Goal: Task Accomplishment & Management: Use online tool/utility

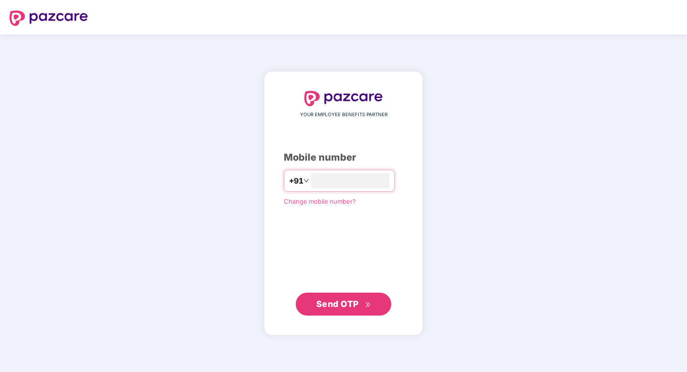
type input "**********"
click at [330, 301] on span "Send OTP" at bounding box center [337, 303] width 43 height 10
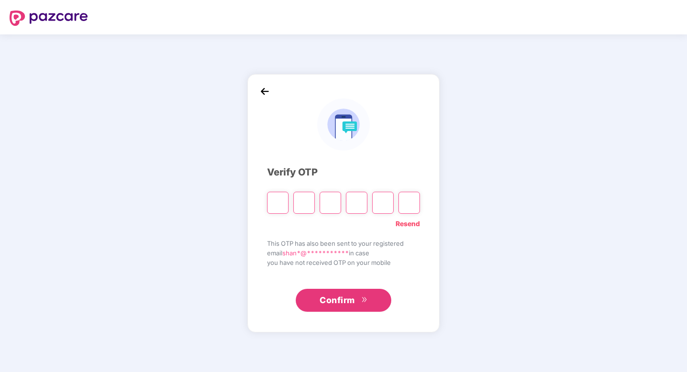
type input "*"
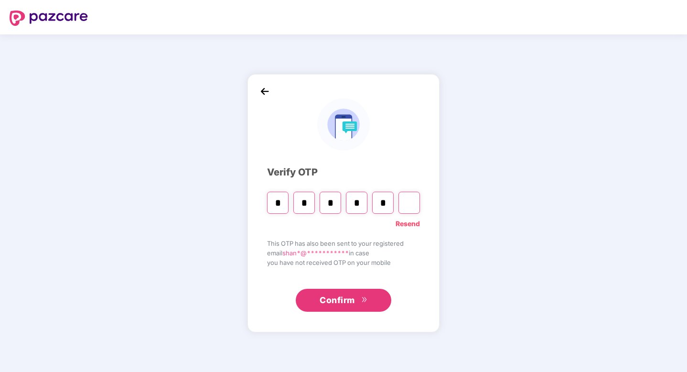
type input "*"
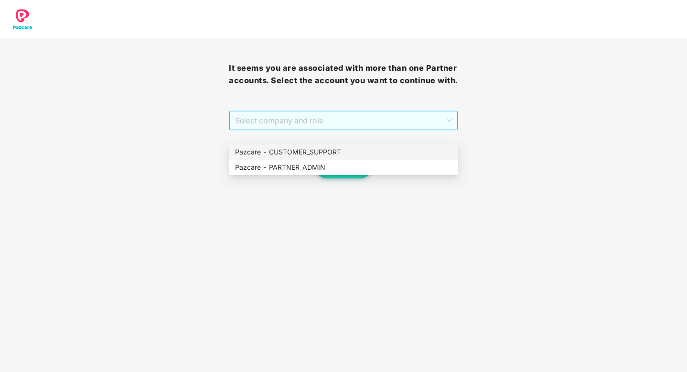
click at [422, 129] on span "Select company and role" at bounding box center [343, 120] width 216 height 18
click at [372, 151] on div "Pazcare - CUSTOMER_SUPPORT" at bounding box center [343, 152] width 217 height 11
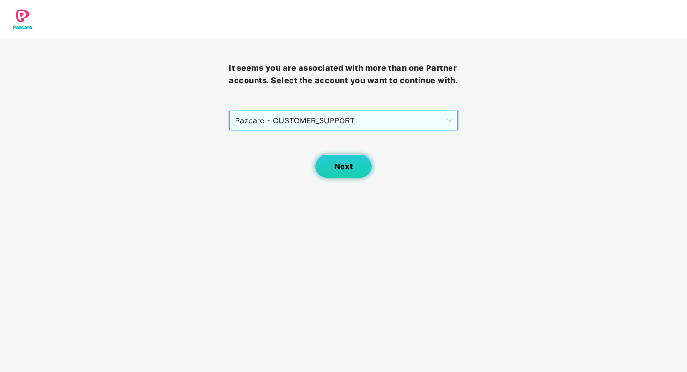
click at [352, 171] on button "Next" at bounding box center [343, 166] width 57 height 24
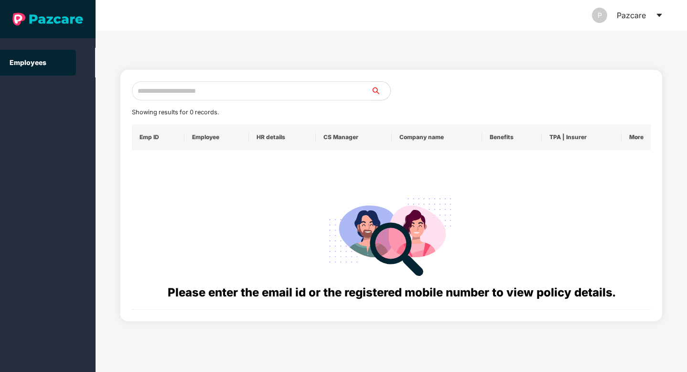
click at [277, 90] on input "text" at bounding box center [251, 90] width 239 height 19
paste input "**********"
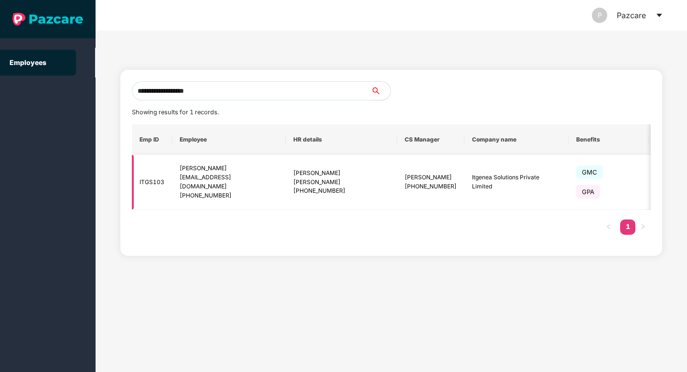
type input "**********"
drag, startPoint x: 406, startPoint y: 170, endPoint x: 486, endPoint y: 176, distance: 80.4
click at [486, 176] on td "Itgenea Solutions Private Limited" at bounding box center [516, 182] width 104 height 55
copy td "Itgenea Solutions Private Limited"
click at [658, 16] on icon "caret-down" at bounding box center [659, 15] width 8 height 8
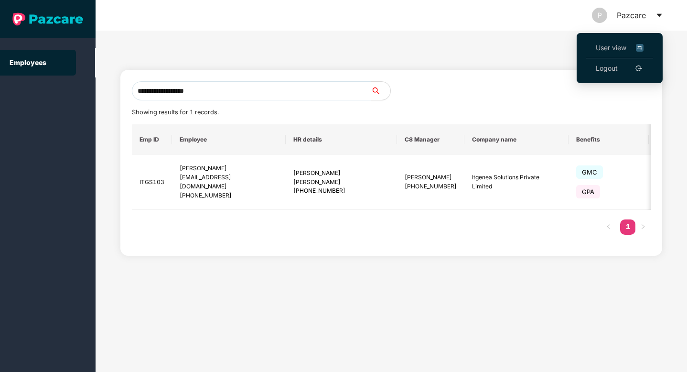
click at [608, 46] on span "User view" at bounding box center [619, 48] width 48 height 11
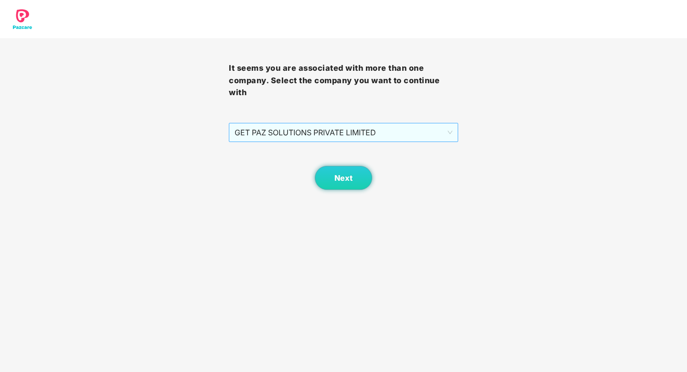
click at [438, 133] on span "GET PAZ SOLUTIONS PRIVATE LIMITED" at bounding box center [342, 132] width 217 height 18
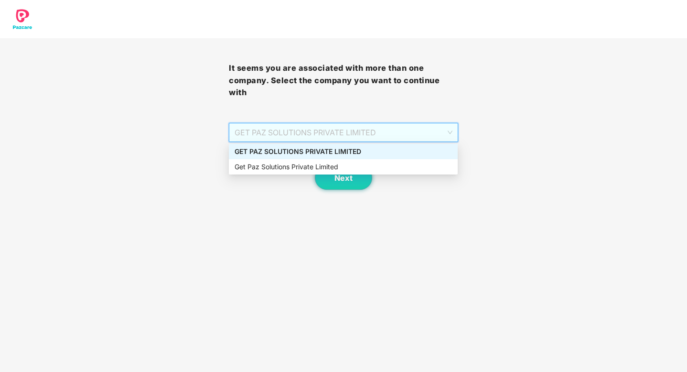
click at [548, 154] on div "It seems you are associated with more than one company. Select the company you …" at bounding box center [343, 95] width 687 height 190
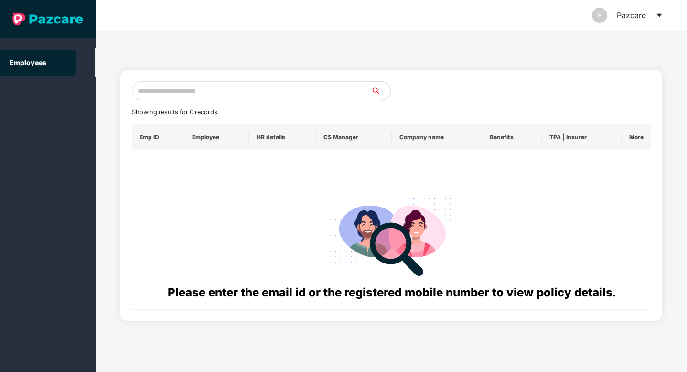
click at [659, 13] on icon "caret-down" at bounding box center [659, 15] width 8 height 8
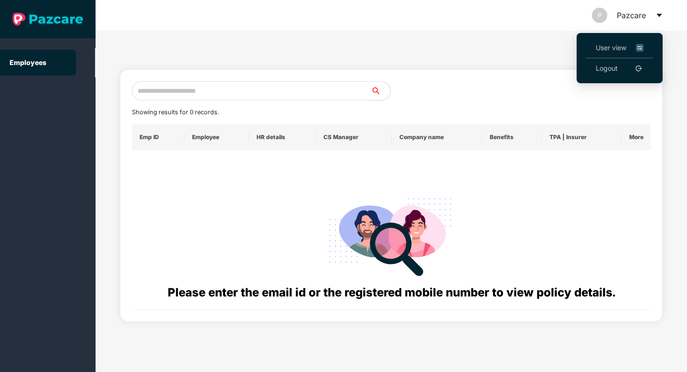
click at [617, 65] on link "Logout" at bounding box center [606, 68] width 22 height 11
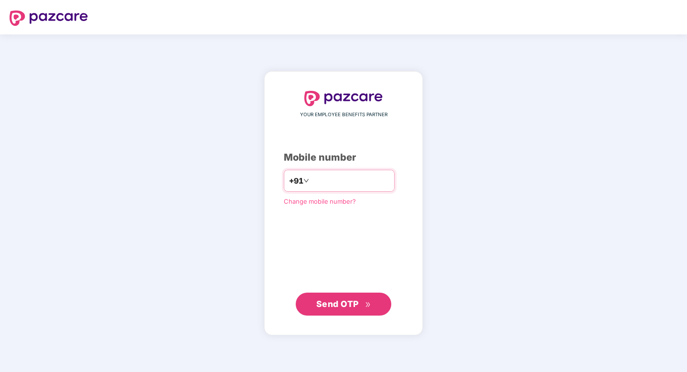
click at [361, 181] on input "number" at bounding box center [350, 180] width 78 height 15
type input "**********"
click at [349, 306] on span "Send OTP" at bounding box center [337, 303] width 43 height 10
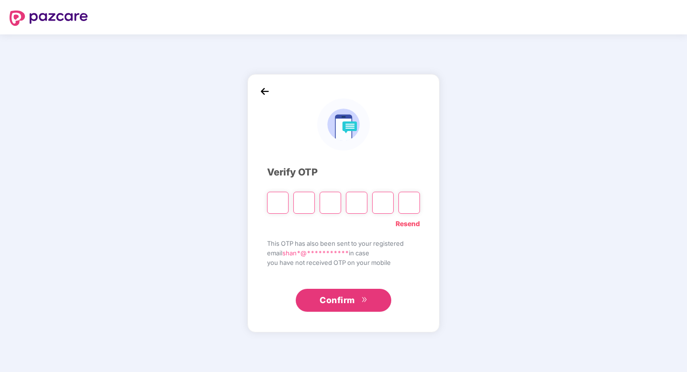
type input "*"
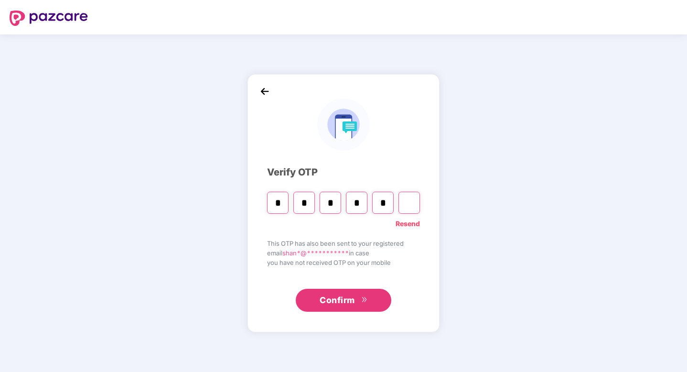
type input "*"
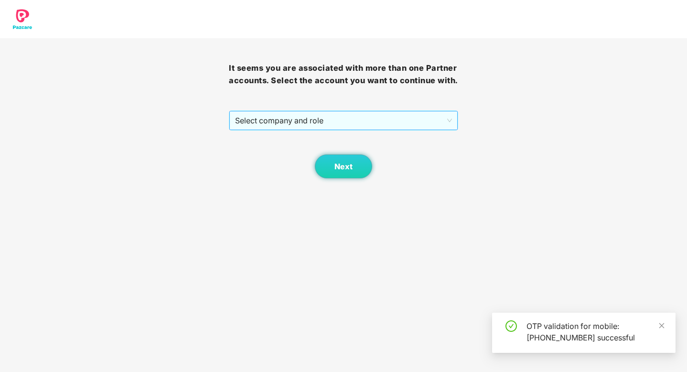
click at [431, 129] on span "Select company and role" at bounding box center [343, 120] width 216 height 18
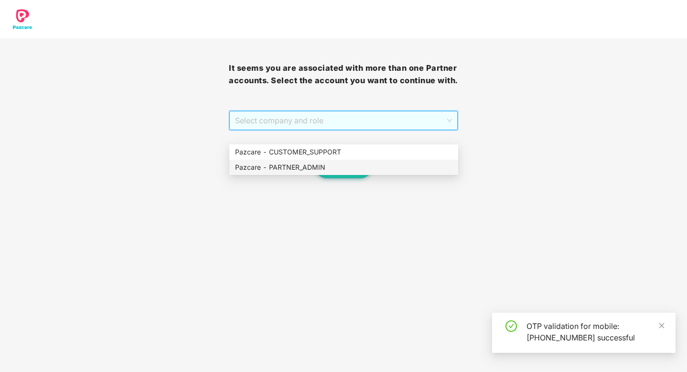
click at [374, 168] on div "Pazcare - PARTNER_ADMIN" at bounding box center [343, 167] width 217 height 11
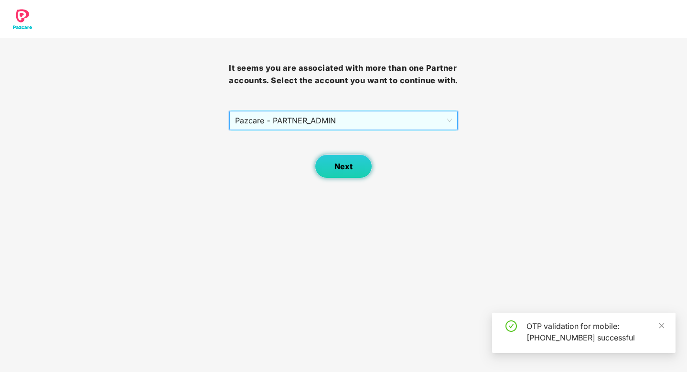
click at [342, 171] on span "Next" at bounding box center [343, 166] width 18 height 9
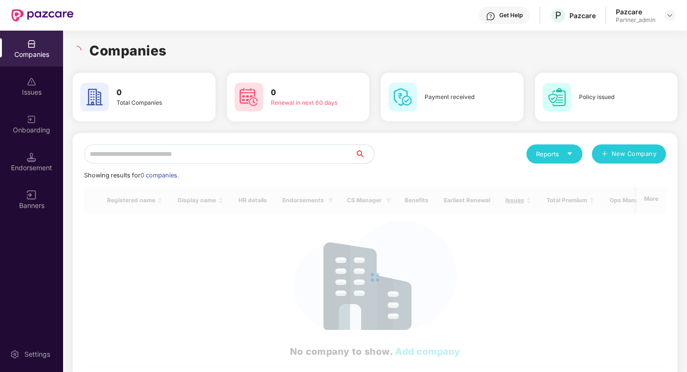
click at [268, 157] on input "text" at bounding box center [219, 153] width 271 height 19
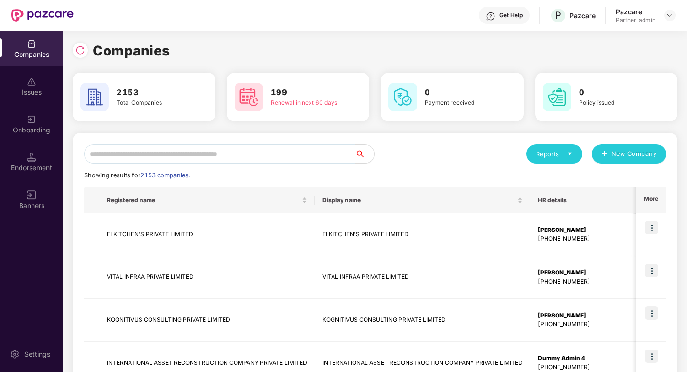
click at [256, 157] on input "text" at bounding box center [219, 153] width 271 height 19
paste input "**********"
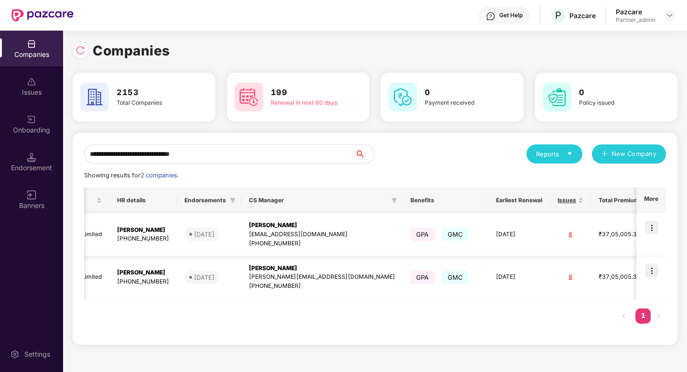
scroll to position [0, 236]
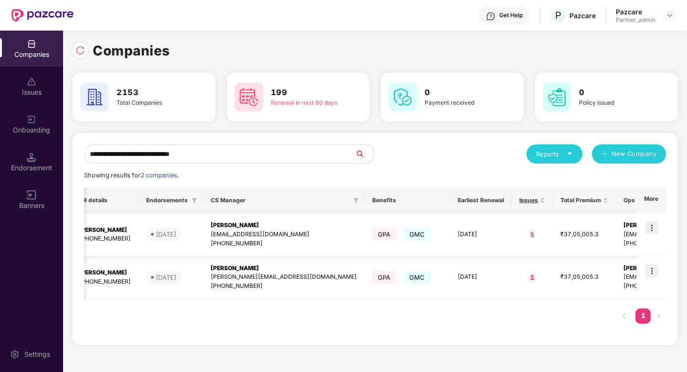
type input "**********"
click at [656, 228] on img at bounding box center [651, 227] width 13 height 13
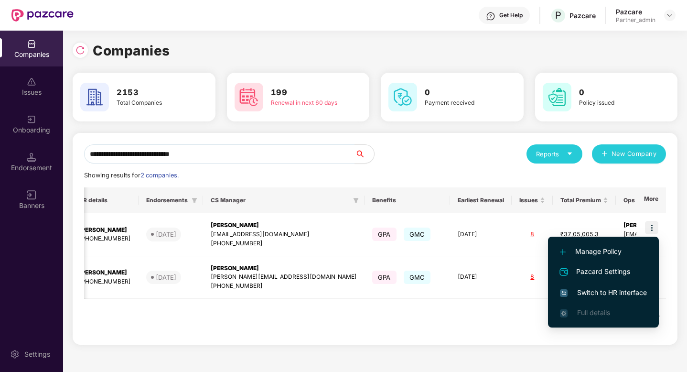
click at [605, 288] on span "Switch to HR interface" at bounding box center [603, 292] width 87 height 11
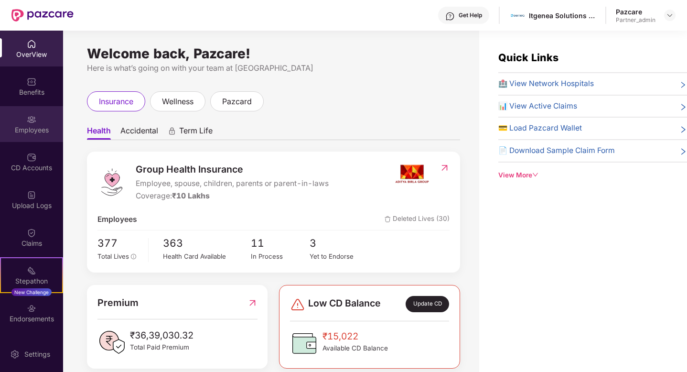
click at [37, 122] on div "Employees" at bounding box center [31, 124] width 63 height 36
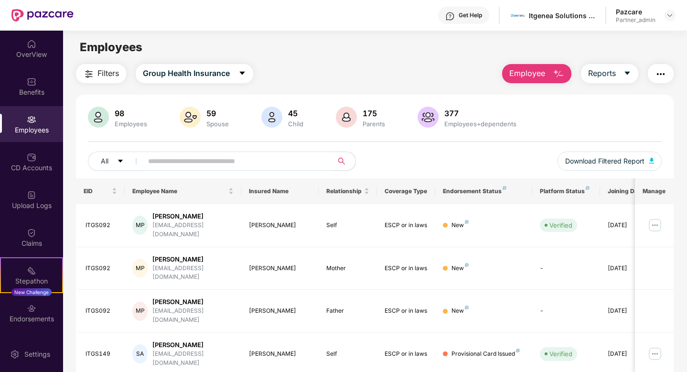
click at [186, 162] on input "text" at bounding box center [233, 161] width 171 height 14
paste input "**********"
type input "**********"
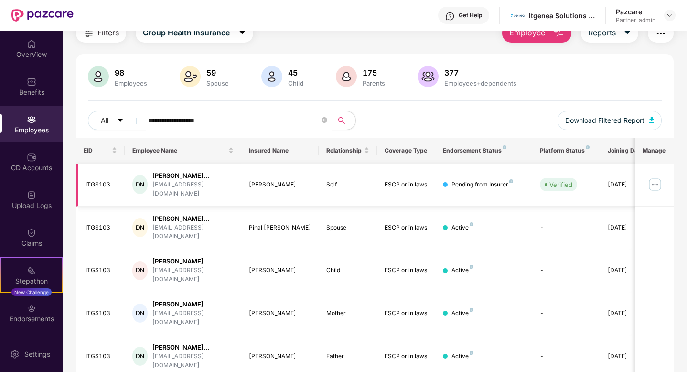
scroll to position [41, 0]
click at [649, 181] on img at bounding box center [654, 183] width 15 height 15
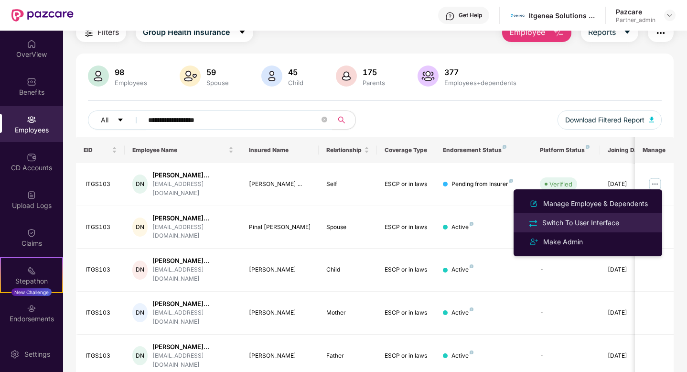
click at [591, 226] on div "Switch To User Interface" at bounding box center [580, 222] width 81 height 11
